Goal: Task Accomplishment & Management: Use online tool/utility

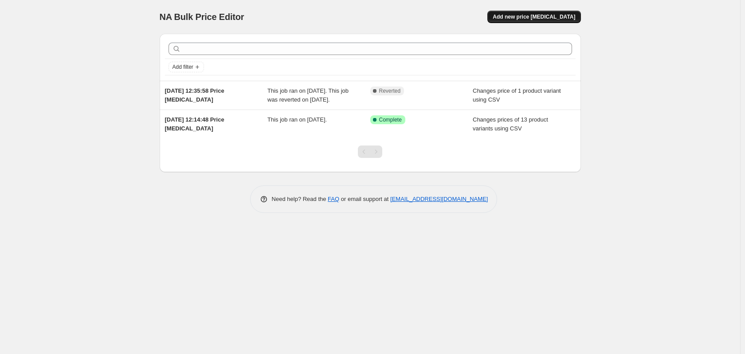
click at [520, 21] on button "Add new price [MEDICAL_DATA]" at bounding box center [533, 17] width 93 height 12
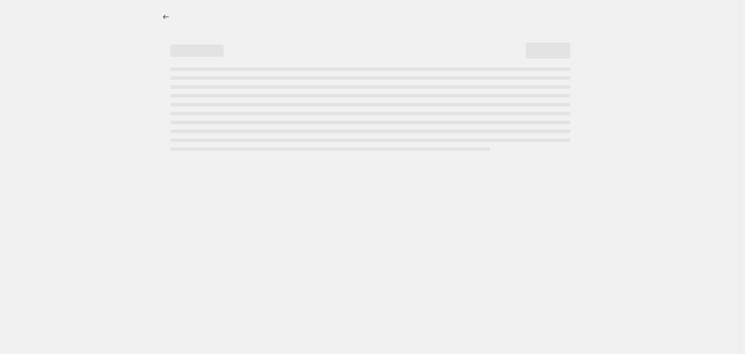
select select "percentage"
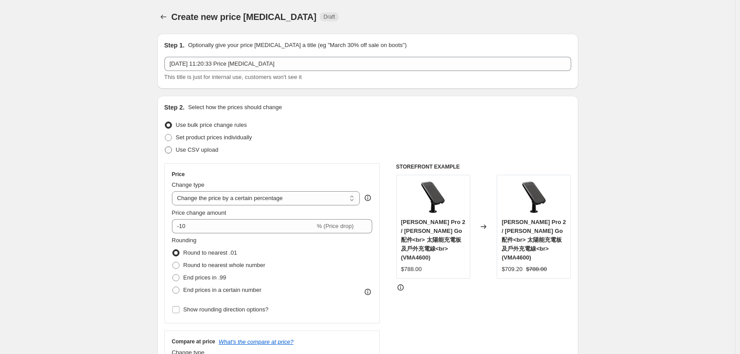
click at [169, 150] on span at bounding box center [168, 149] width 7 height 7
click at [165, 147] on input "Use CSV upload" at bounding box center [165, 146] width 0 height 0
radio input "true"
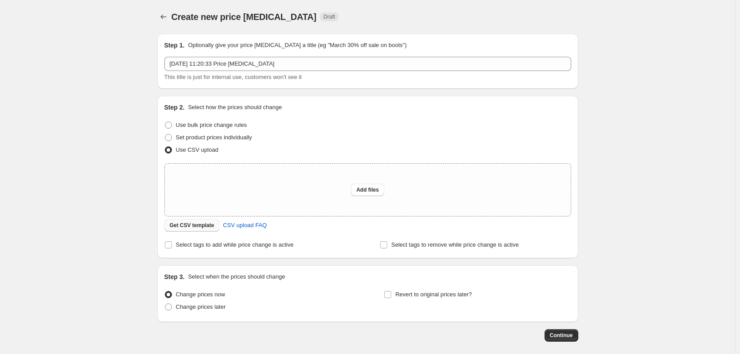
click at [199, 226] on span "Get CSV template" at bounding box center [192, 225] width 45 height 7
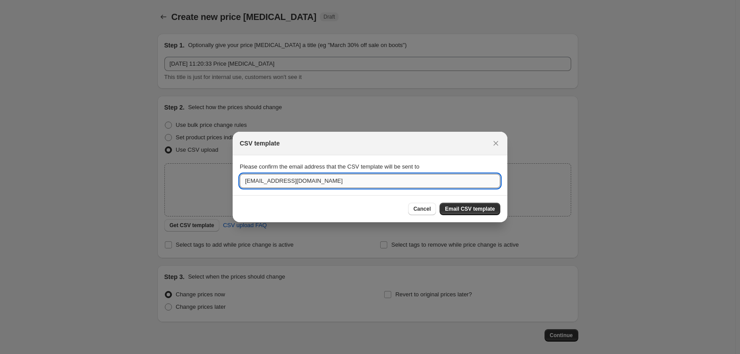
click at [295, 184] on input "[EMAIL_ADDRESS][DOMAIN_NAME]" at bounding box center [370, 181] width 261 height 14
drag, startPoint x: 301, startPoint y: 183, endPoint x: 156, endPoint y: 189, distance: 145.5
type input "[PERSON_NAME][EMAIL_ADDRESS][PERSON_NAME][DOMAIN_NAME]"
click at [477, 208] on span "Email CSV template" at bounding box center [470, 208] width 50 height 7
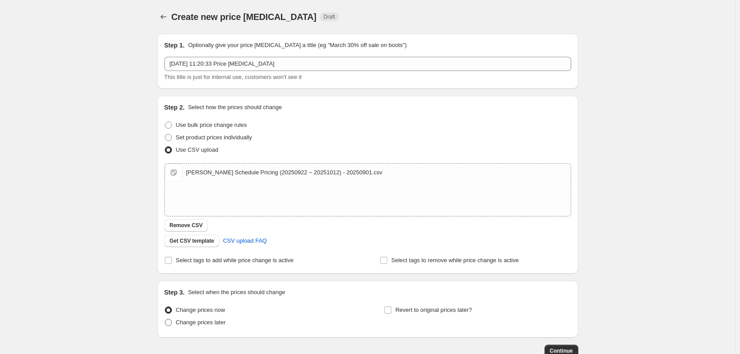
click at [198, 326] on span "Change prices later" at bounding box center [201, 322] width 50 height 9
click at [165, 319] on input "Change prices later" at bounding box center [165, 319] width 0 height 0
radio input "true"
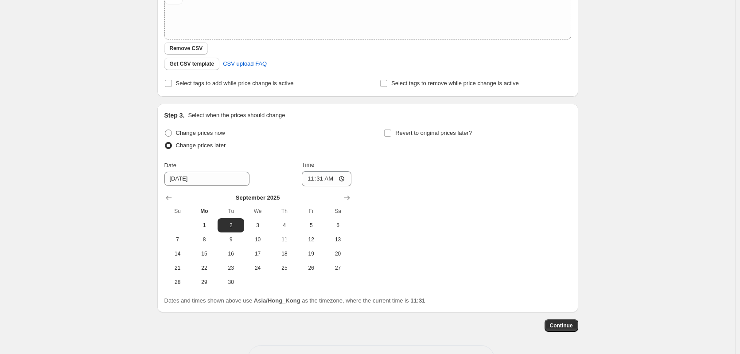
scroll to position [177, 0]
click at [219, 179] on input "9/2/2025" at bounding box center [206, 178] width 85 height 14
click at [209, 269] on span "22" at bounding box center [205, 267] width 20 height 7
type input "9/22/2025"
click at [320, 176] on input "11:31" at bounding box center [327, 178] width 50 height 15
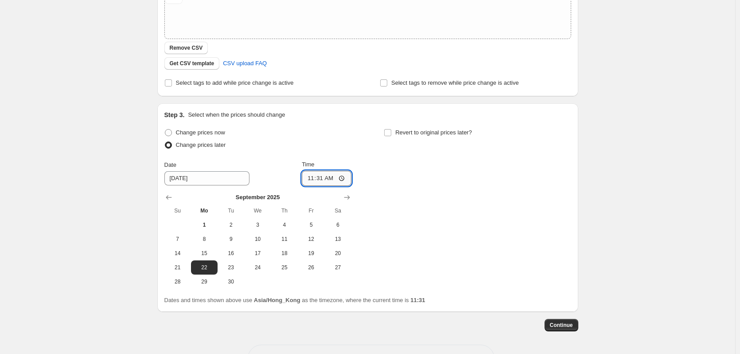
click at [313, 174] on input "11:31" at bounding box center [327, 178] width 50 height 15
type input "00:00"
click at [390, 132] on input "Revert to original prices later?" at bounding box center [387, 132] width 7 height 7
checkbox input "true"
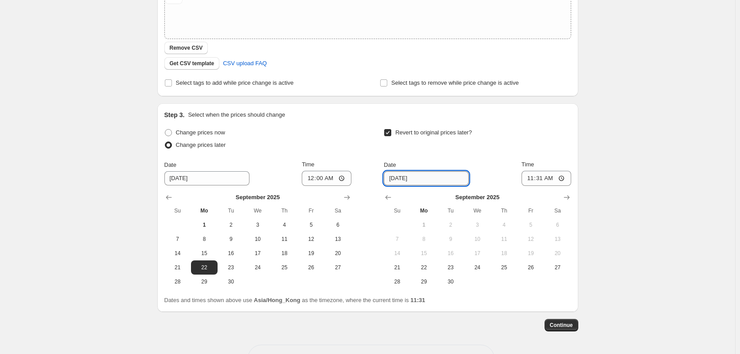
click at [429, 176] on input "9/8/2025" at bounding box center [426, 178] width 85 height 14
click at [566, 195] on icon "Show next month, October 2025" at bounding box center [566, 197] width 9 height 9
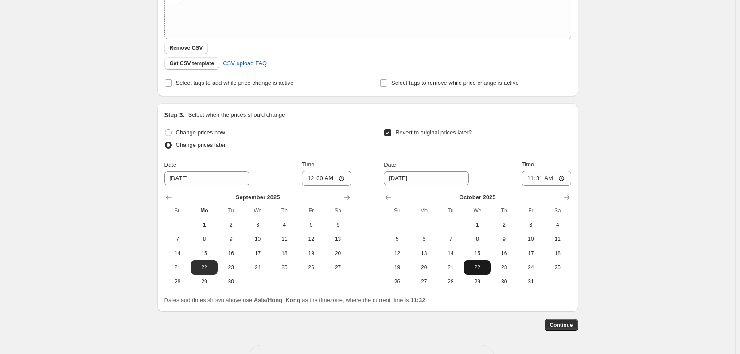
click at [475, 271] on button "22" at bounding box center [477, 267] width 27 height 14
click at [407, 256] on span "12" at bounding box center [397, 253] width 20 height 7
type input "10/12/2025"
click at [539, 175] on input "11:31" at bounding box center [547, 178] width 50 height 15
click at [526, 182] on input "11:31" at bounding box center [547, 178] width 50 height 15
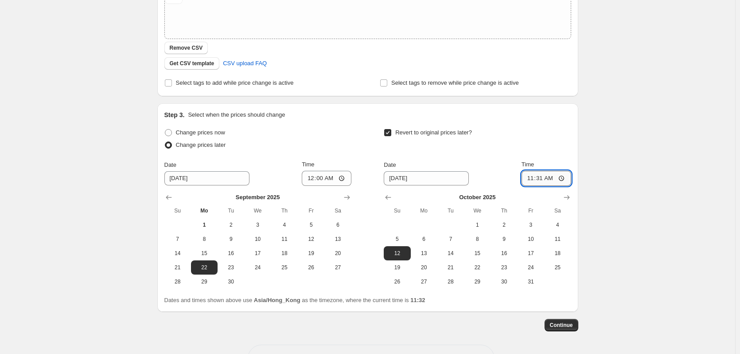
click at [533, 179] on input "11:31" at bounding box center [547, 178] width 50 height 15
type input "00:00"
click at [435, 247] on button "13" at bounding box center [424, 253] width 27 height 14
type input "10/13/2025"
click at [629, 201] on div "Create new price change job. This page is ready Create new price change job Dra…" at bounding box center [367, 104] width 735 height 562
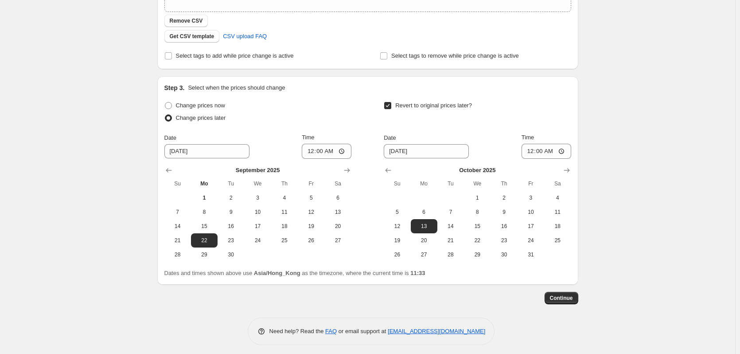
scroll to position [209, 0]
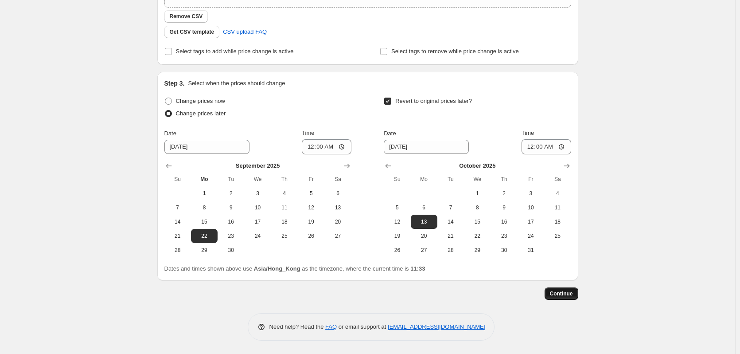
click at [565, 291] on span "Continue" at bounding box center [561, 293] width 23 height 7
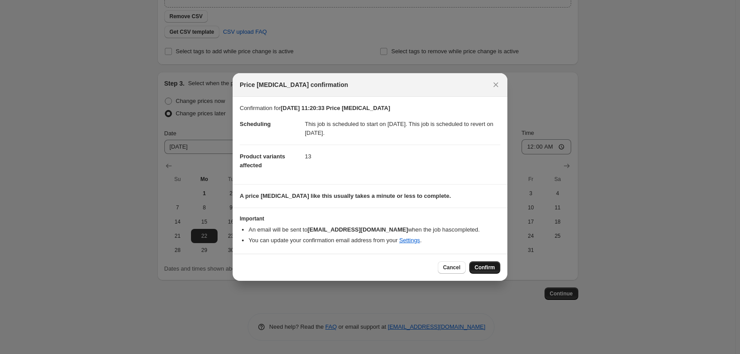
click at [479, 265] on span "Confirm" at bounding box center [485, 267] width 20 height 7
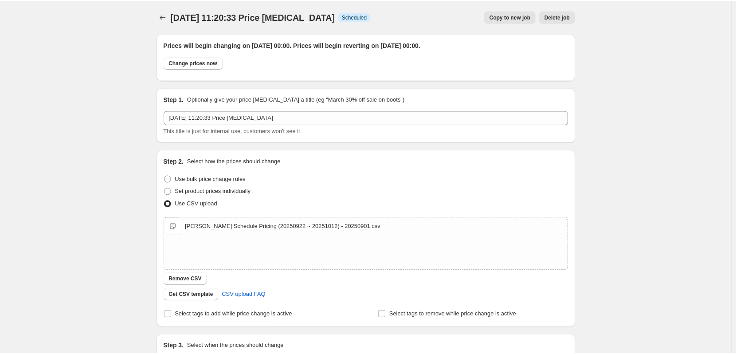
scroll to position [209, 0]
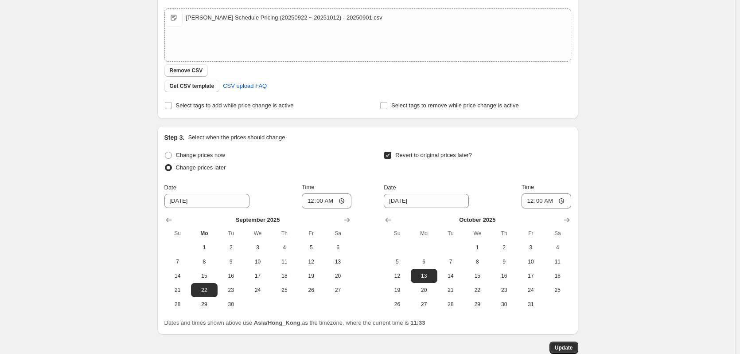
drag, startPoint x: 628, startPoint y: 237, endPoint x: 597, endPoint y: 225, distance: 33.5
click at [628, 236] on div "1 Sept 2025, 11:20:33 Price change job. This page is ready 1 Sept 2025, 11:20:3…" at bounding box center [367, 99] width 735 height 617
drag, startPoint x: 61, startPoint y: 115, endPoint x: 8, endPoint y: 98, distance: 56.1
click at [61, 115] on div "1 Sept 2025, 11:20:33 Price change job. This page is ready 1 Sept 2025, 11:20:3…" at bounding box center [367, 99] width 735 height 617
